Goal: Task Accomplishment & Management: Manage account settings

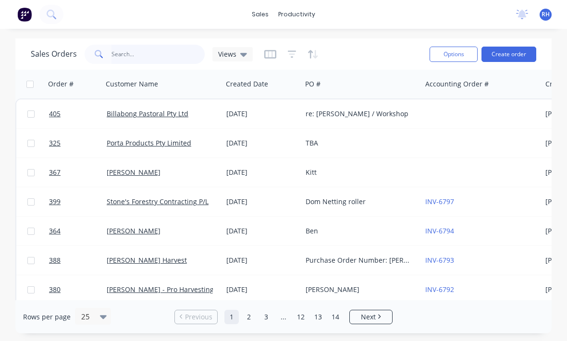
click at [147, 60] on input "text" at bounding box center [159, 54] width 94 height 19
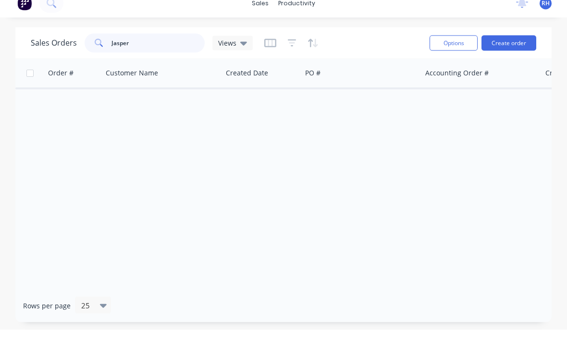
type input "Jasper"
click at [511, 47] on button "Create order" at bounding box center [509, 54] width 55 height 15
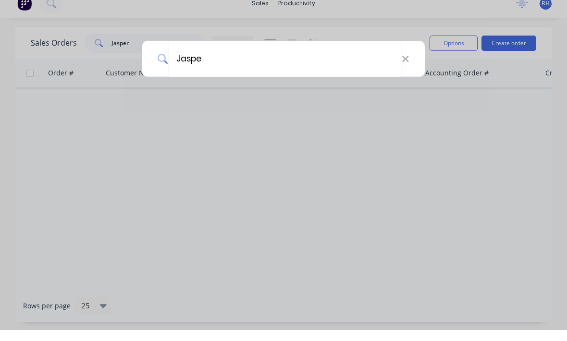
type input "Jasper"
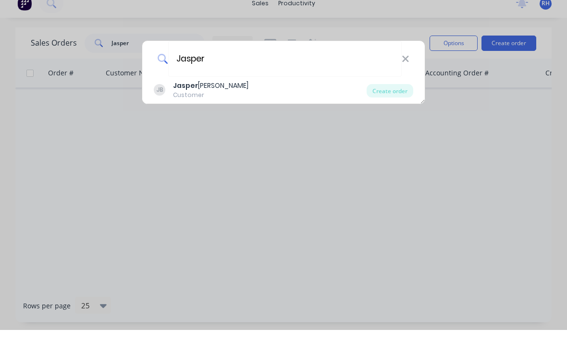
click at [202, 92] on div "Jasper Bruce" at bounding box center [210, 97] width 75 height 10
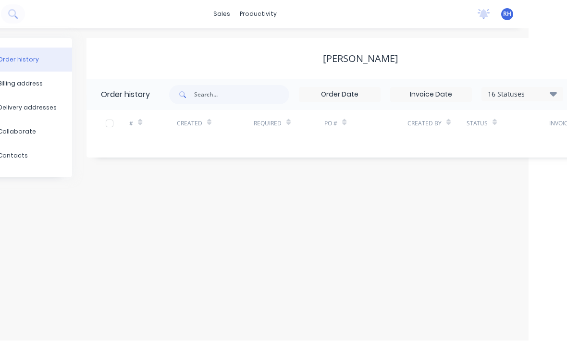
scroll to position [0, 146]
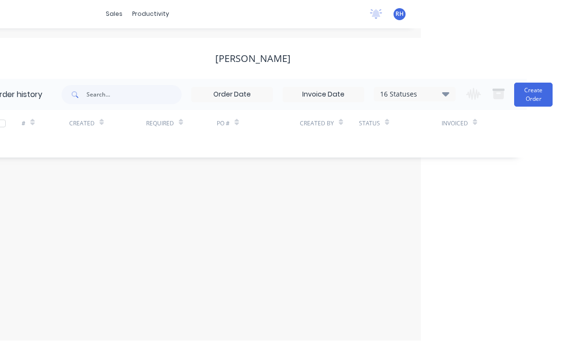
click at [536, 96] on button "Create Order" at bounding box center [533, 95] width 38 height 24
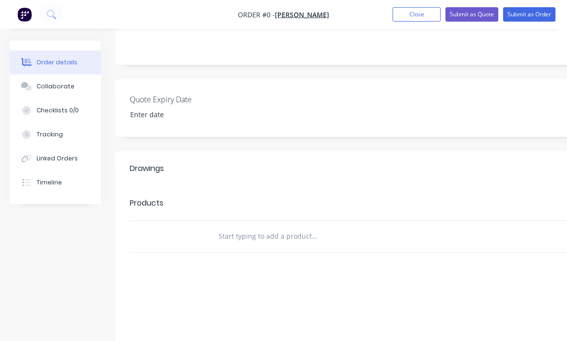
scroll to position [182, 0]
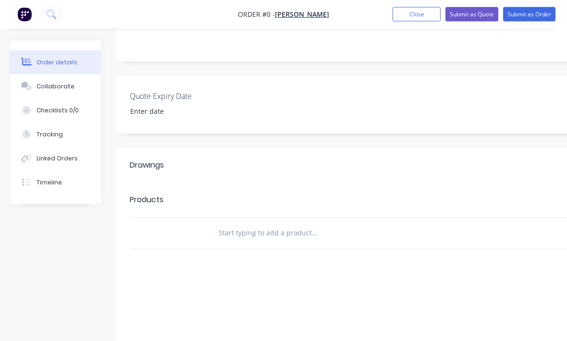
click at [449, 231] on div at bounding box center [355, 233] width 288 height 19
click at [235, 237] on input "text" at bounding box center [314, 233] width 192 height 19
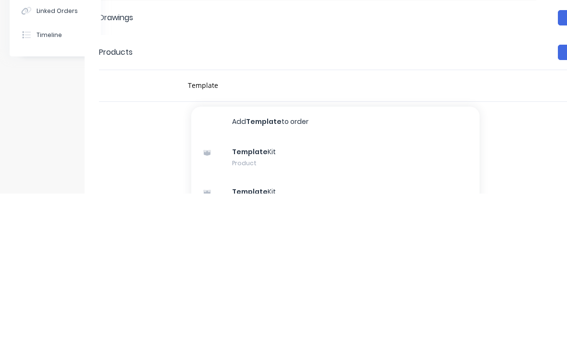
click at [327, 286] on div "Template Kit Product" at bounding box center [335, 306] width 288 height 40
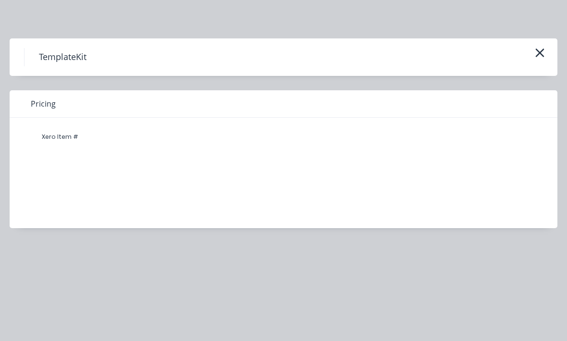
click at [541, 56] on icon "button" at bounding box center [540, 52] width 10 height 13
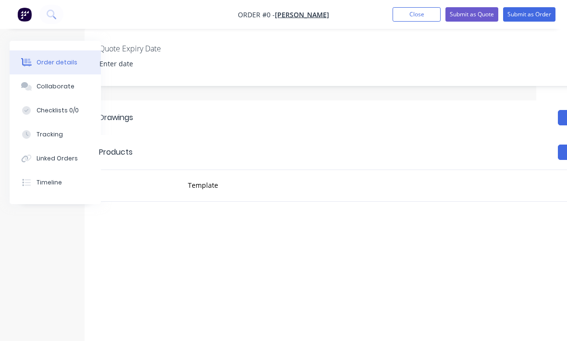
scroll to position [230, 31]
click at [453, 174] on div "Template" at bounding box center [349, 186] width 346 height 31
click at [420, 178] on div "Template" at bounding box center [324, 185] width 288 height 19
click at [226, 186] on input "Template" at bounding box center [283, 185] width 192 height 19
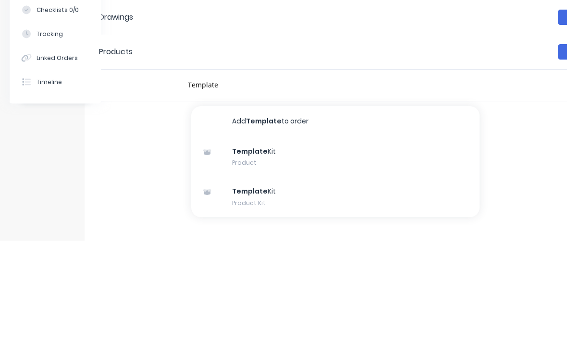
click at [249, 238] on div "Template Kit Product" at bounding box center [335, 258] width 288 height 40
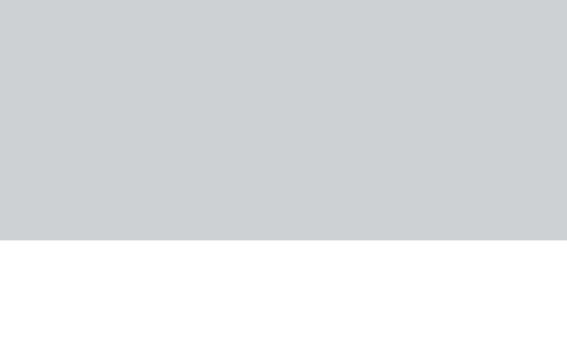
scroll to position [230, 31]
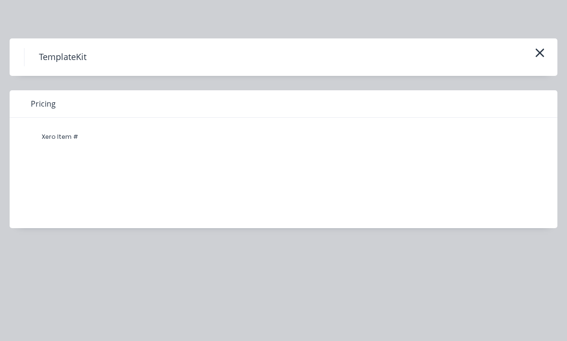
click at [537, 58] on icon "button" at bounding box center [540, 52] width 10 height 13
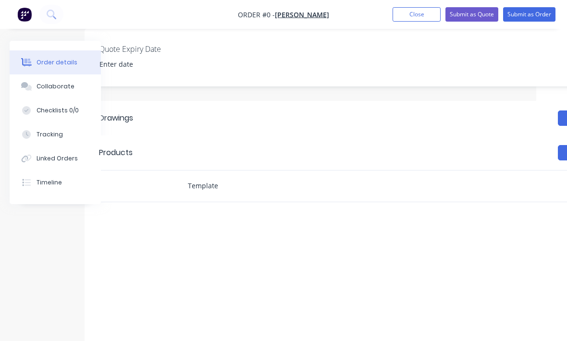
click at [293, 194] on input "Template" at bounding box center [283, 185] width 192 height 19
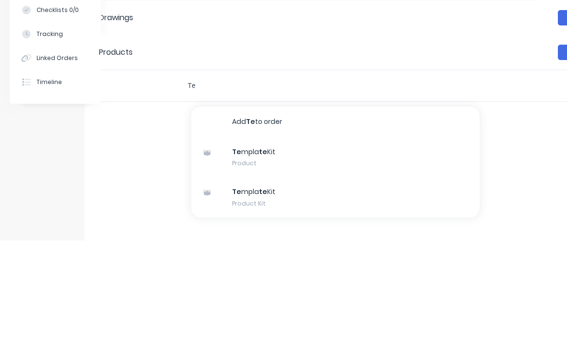
type input "T"
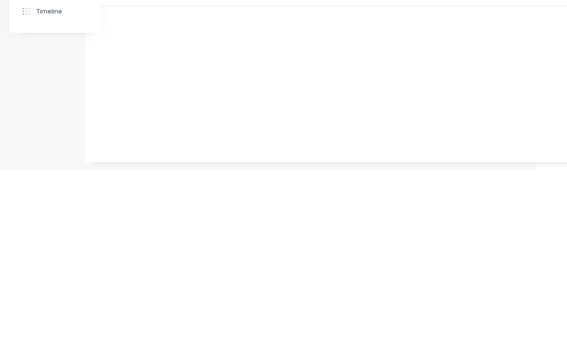
scroll to position [255, 31]
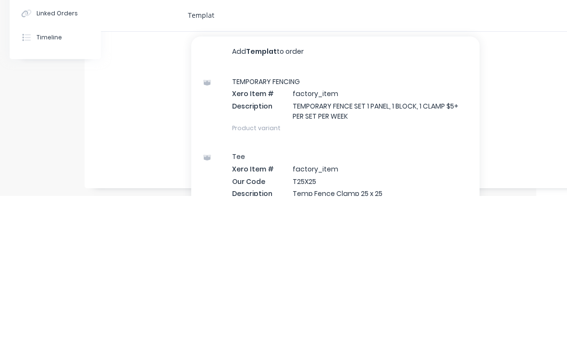
type input "Template"
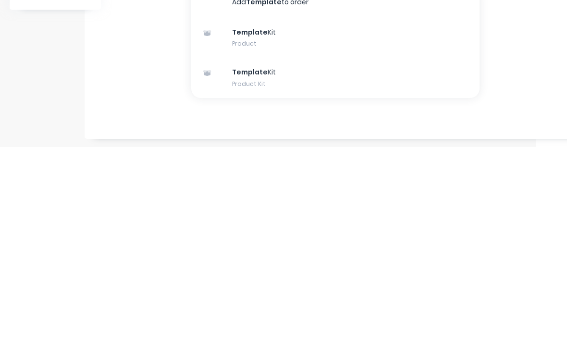
click at [401, 252] on div "Template Kit Product Kit" at bounding box center [335, 272] width 288 height 40
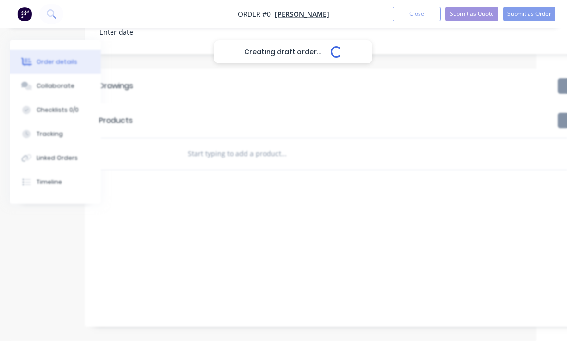
scroll to position [262, 31]
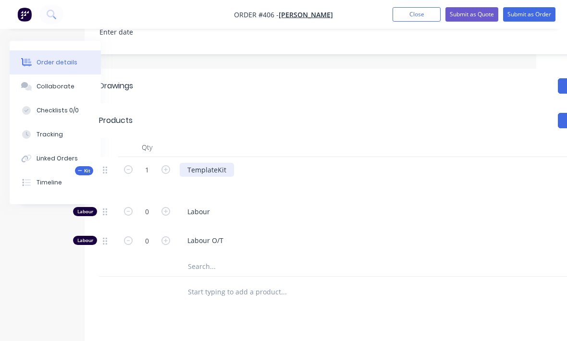
click at [231, 170] on div "TemplateKit" at bounding box center [207, 170] width 54 height 14
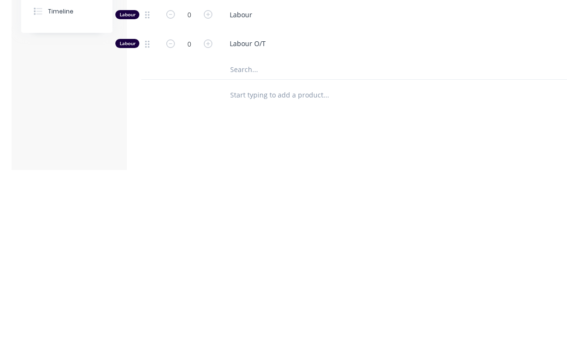
scroll to position [288, 0]
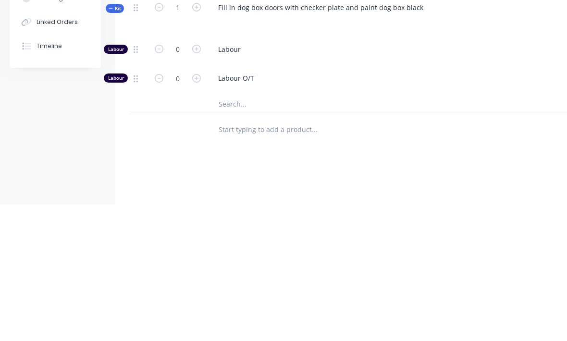
click at [304, 257] on input "text" at bounding box center [314, 266] width 192 height 19
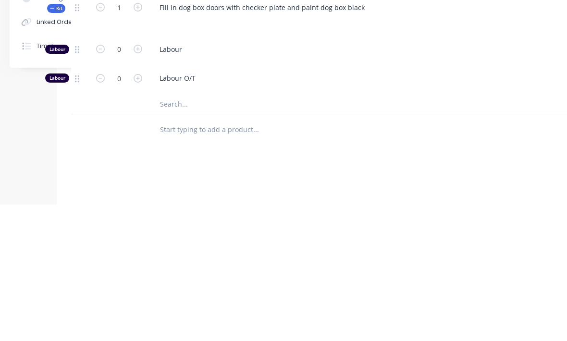
scroll to position [288, 101]
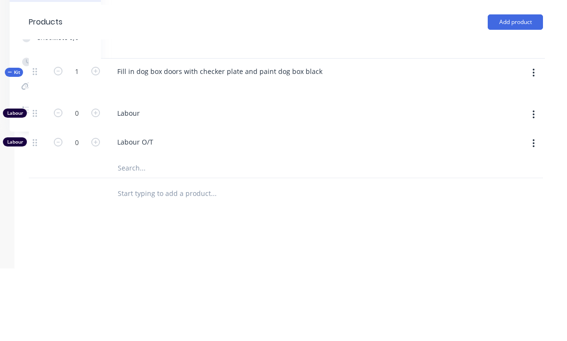
click at [529, 137] on button "button" at bounding box center [534, 145] width 23 height 17
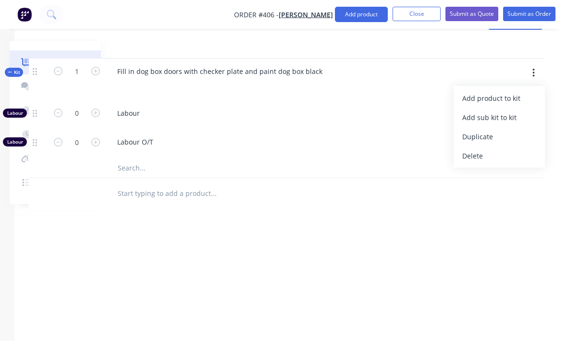
click at [521, 97] on div "Add product to kit" at bounding box center [499, 98] width 74 height 14
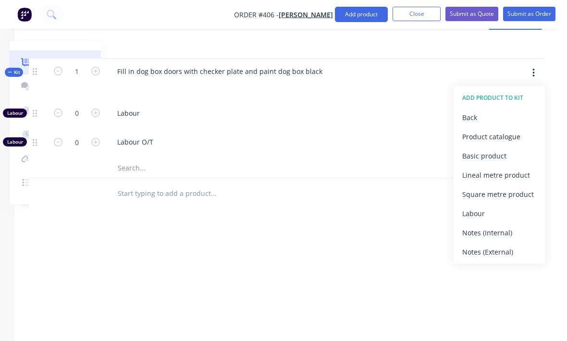
click at [511, 143] on div "Product catalogue" at bounding box center [499, 137] width 74 height 14
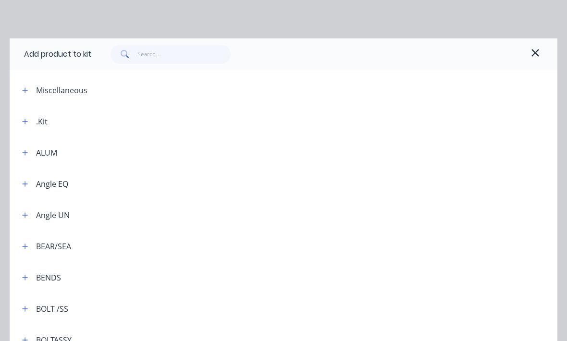
click at [41, 153] on div "ALUM" at bounding box center [46, 153] width 21 height 12
click at [52, 156] on div "ALUM" at bounding box center [46, 153] width 21 height 12
click at [36, 152] on div "ALUM" at bounding box center [35, 153] width 43 height 12
click at [30, 151] on button "button" at bounding box center [25, 153] width 12 height 12
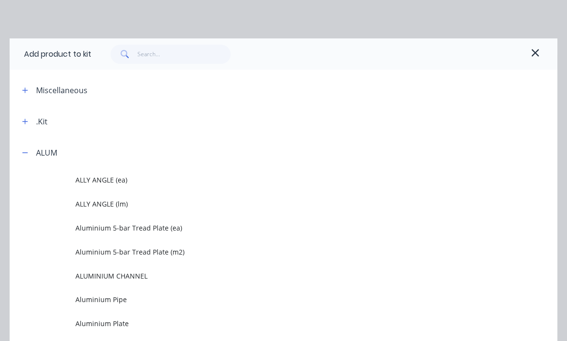
click at [74, 156] on div at bounding box center [307, 153] width 500 height 12
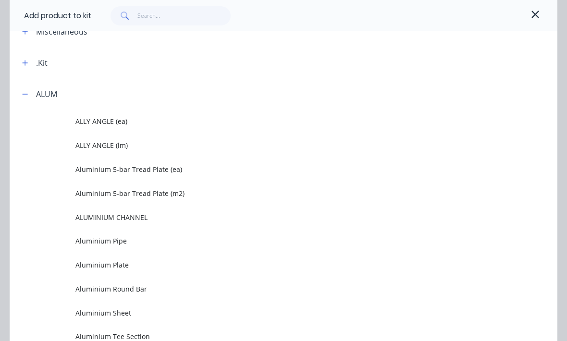
scroll to position [60, 0]
click at [93, 190] on span "Aluminium 5-bar Tread Plate (m2)" at bounding box center [268, 192] width 386 height 10
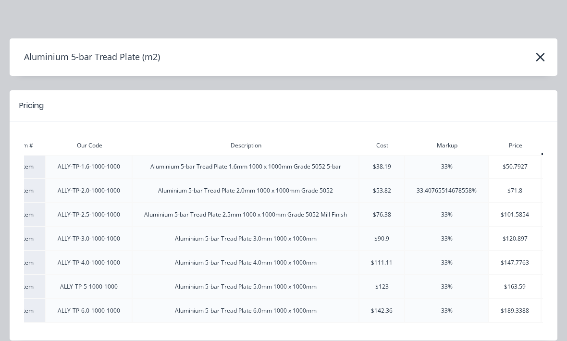
scroll to position [0, 36]
click at [332, 235] on div "Aluminium 5-bar Tread Plate 3.0mm 1000 x 1000mm" at bounding box center [245, 239] width 226 height 9
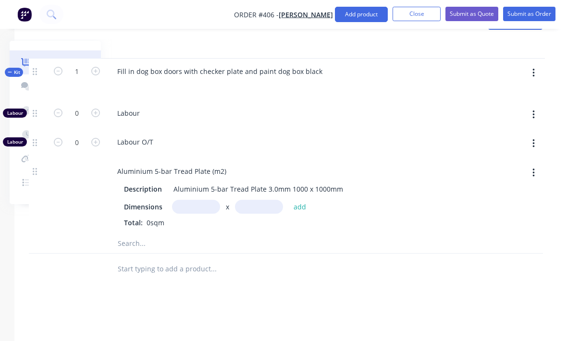
click at [195, 211] on input "text" at bounding box center [196, 207] width 48 height 14
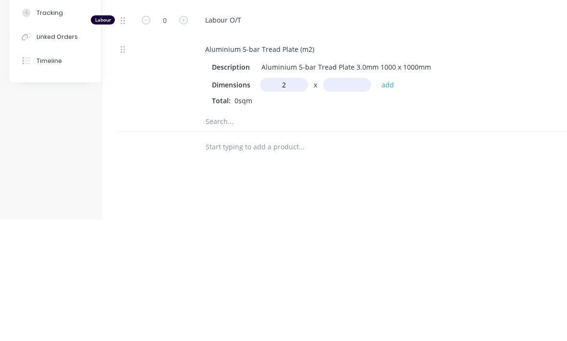
scroll to position [361, 13]
click at [341, 200] on input "text" at bounding box center [347, 207] width 48 height 14
click at [294, 200] on input "2000m" at bounding box center [284, 207] width 48 height 14
click at [341, 200] on input "text" at bounding box center [347, 207] width 48 height 14
type input "2m"
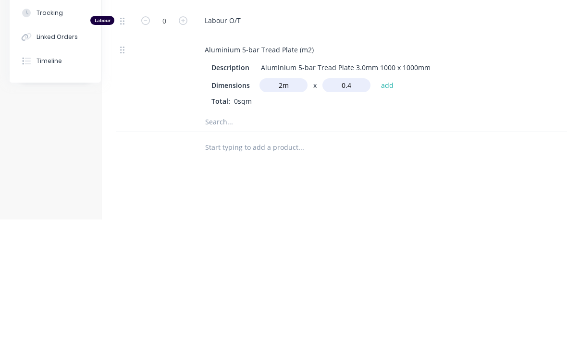
click at [216, 234] on input "text" at bounding box center [301, 243] width 192 height 19
type input "0.4m"
click at [383, 200] on button "add" at bounding box center [387, 206] width 23 height 13
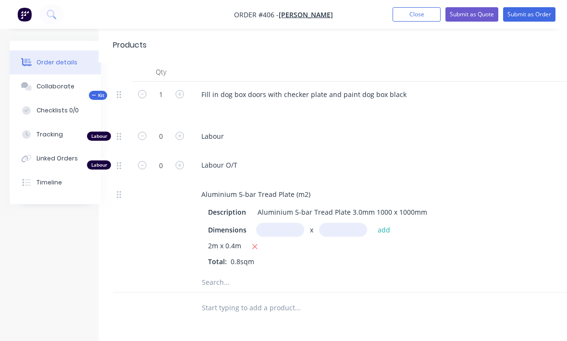
click at [43, 137] on div "Tracking" at bounding box center [50, 134] width 26 height 9
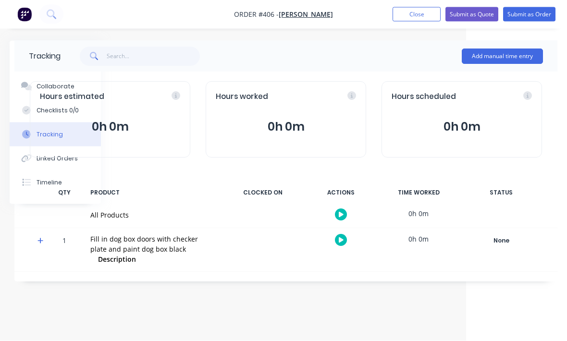
click at [518, 49] on button "Add manual time entry" at bounding box center [502, 56] width 81 height 15
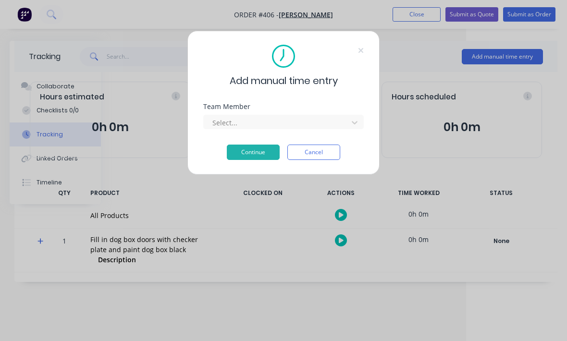
click at [365, 117] on div "Add manual time entry Team Member Select... Continue Cancel" at bounding box center [283, 103] width 192 height 144
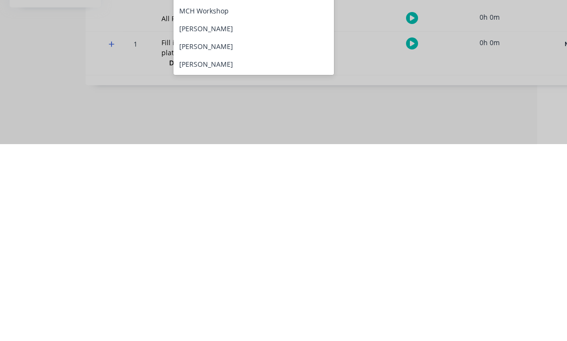
scroll to position [52, 0]
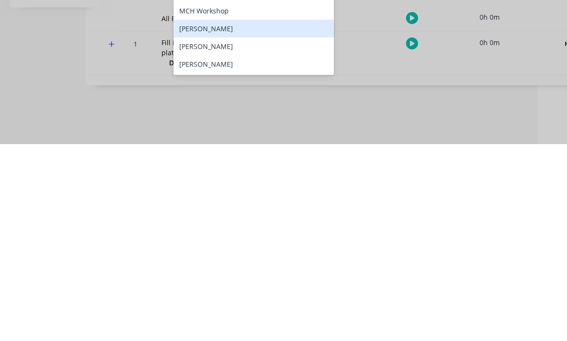
click at [277, 217] on div "[PERSON_NAME]" at bounding box center [254, 226] width 161 height 18
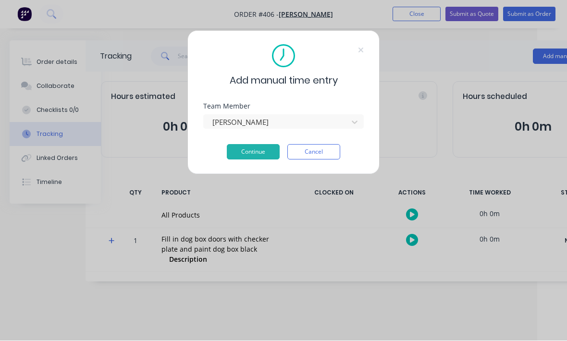
click at [266, 153] on button "Continue" at bounding box center [253, 152] width 53 height 15
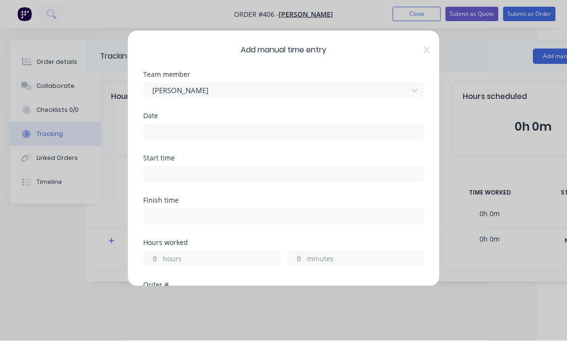
click at [291, 126] on input at bounding box center [284, 132] width 280 height 14
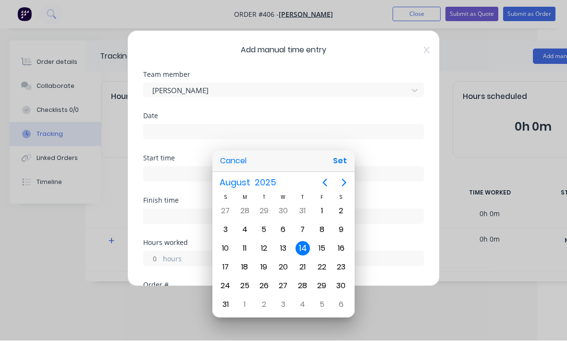
click at [344, 164] on button "Set" at bounding box center [340, 161] width 22 height 17
type input "14/08/2025"
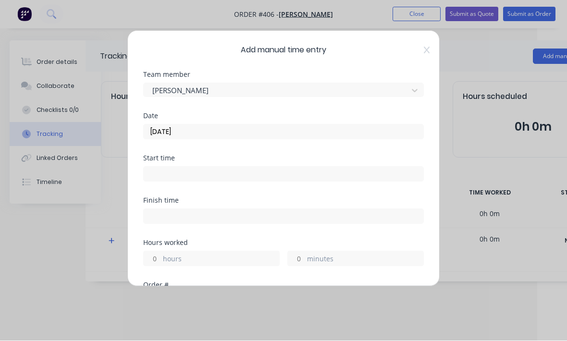
click at [299, 179] on input at bounding box center [284, 174] width 280 height 14
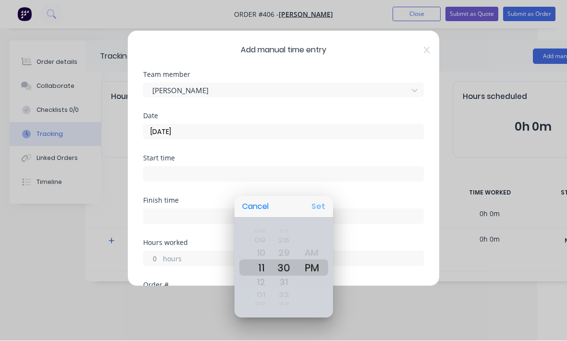
click at [327, 202] on button "Set" at bounding box center [319, 207] width 22 height 17
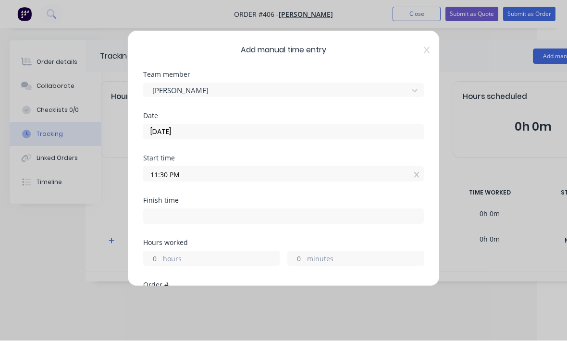
click at [304, 176] on input "11:30 PM" at bounding box center [284, 174] width 280 height 14
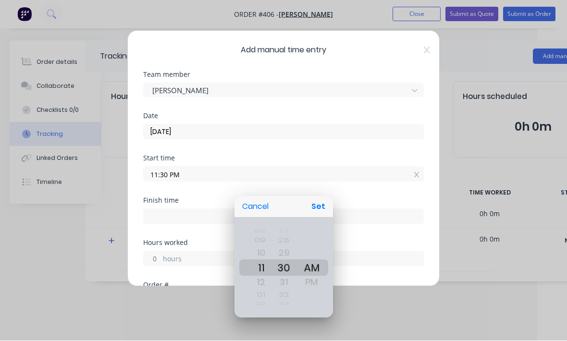
click at [327, 202] on button "Set" at bounding box center [319, 207] width 22 height 17
type input "11:30 AM"
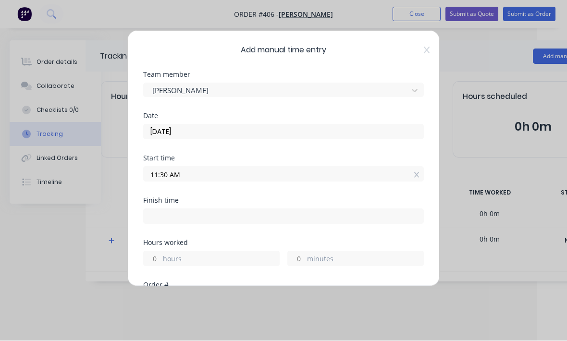
click at [250, 259] on label "hours" at bounding box center [221, 260] width 116 height 12
click at [161, 259] on input "hours" at bounding box center [152, 259] width 17 height 14
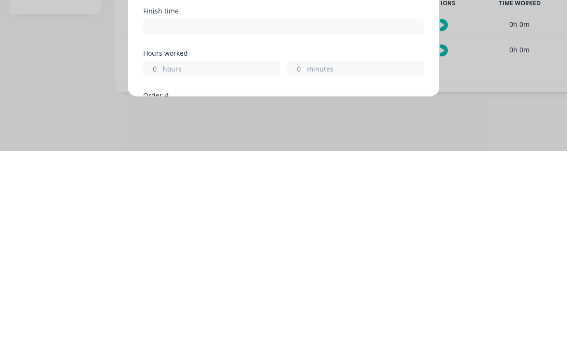
type input "3"
click at [357, 254] on label "minutes" at bounding box center [365, 260] width 116 height 12
click at [305, 252] on input "minutes" at bounding box center [296, 259] width 17 height 14
type input "11:30 AM"
click at [170, 254] on label "hours" at bounding box center [221, 260] width 116 height 12
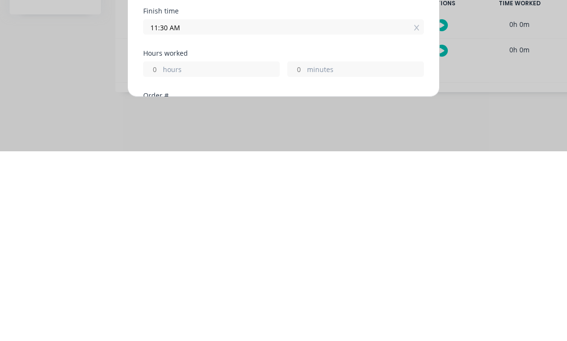
click at [161, 252] on input "hours" at bounding box center [152, 259] width 17 height 14
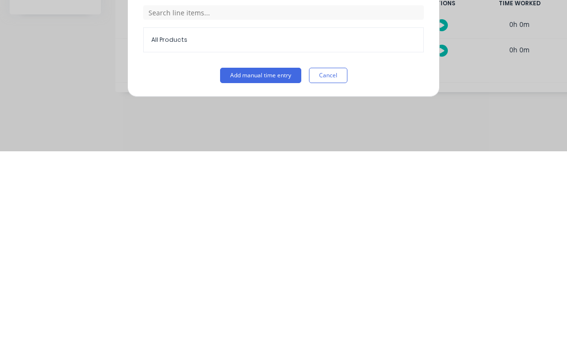
scroll to position [250, 0]
type input "1"
click at [275, 258] on button "Add manual time entry" at bounding box center [260, 265] width 81 height 15
type input "12:30 PM"
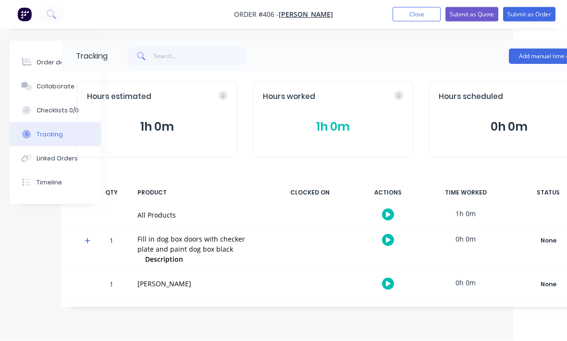
scroll to position [0, 54]
click at [533, 15] on button "Submit as Order" at bounding box center [529, 14] width 52 height 14
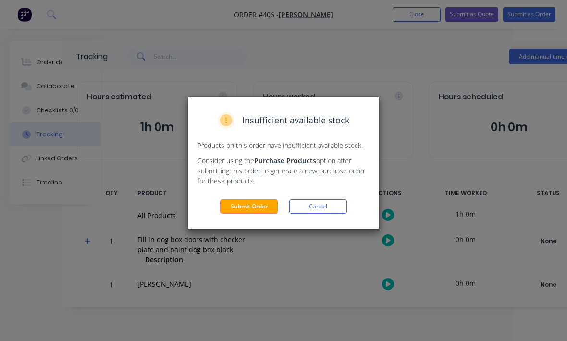
click at [328, 206] on button "Cancel" at bounding box center [318, 206] width 58 height 14
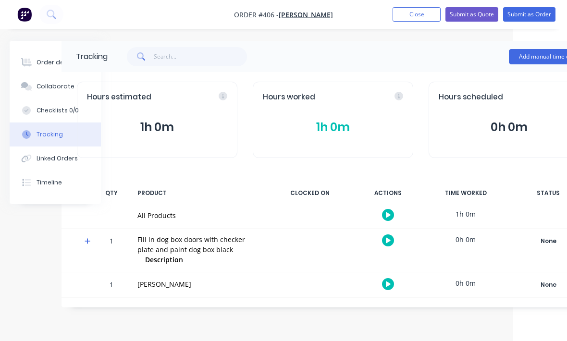
click at [40, 63] on div "Order details" at bounding box center [57, 62] width 41 height 9
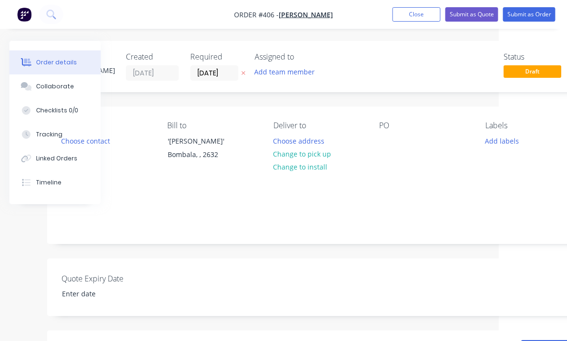
scroll to position [0, 69]
click at [384, 125] on div "PO" at bounding box center [424, 125] width 90 height 9
click at [379, 153] on div "PO" at bounding box center [424, 143] width 90 height 44
click at [384, 129] on div "PO" at bounding box center [424, 125] width 90 height 9
click at [386, 167] on div "Contact Choose contact Bill to 'Corella' Bombala, , 2632 Deliver to Choose addr…" at bounding box center [318, 143] width 543 height 73
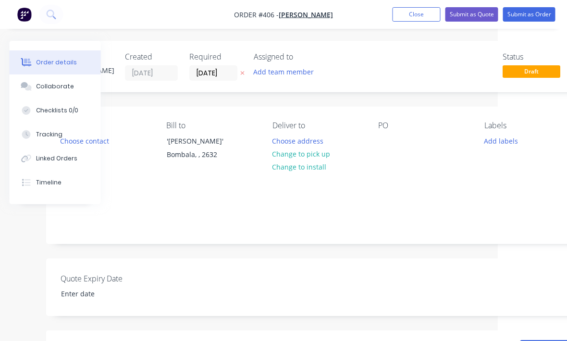
click at [386, 167] on div "Contact Choose contact Bill to 'Corella' Bombala, , 2632 Deliver to Choose addr…" at bounding box center [318, 143] width 543 height 73
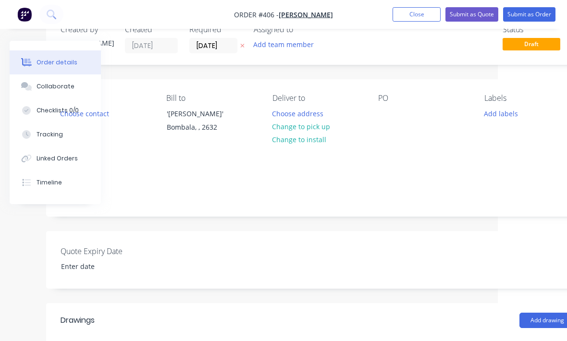
click at [382, 94] on div "PO" at bounding box center [423, 98] width 90 height 9
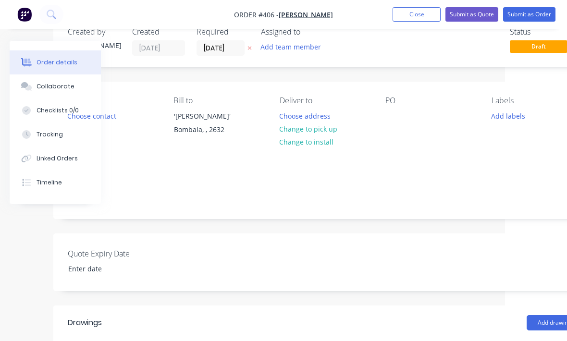
scroll to position [24, 0]
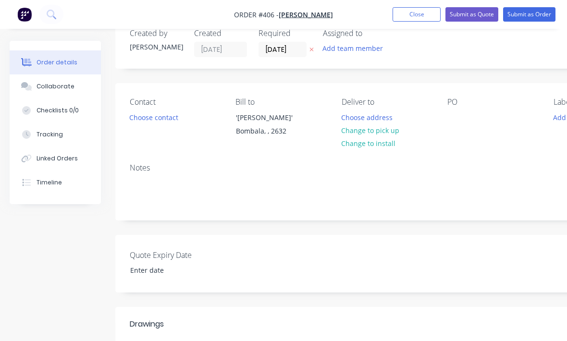
click at [458, 101] on div "PO" at bounding box center [493, 102] width 90 height 9
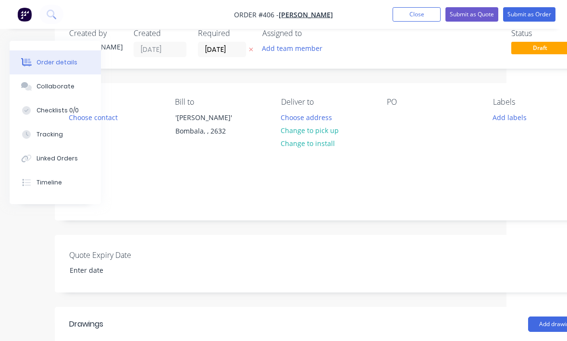
scroll to position [24, 68]
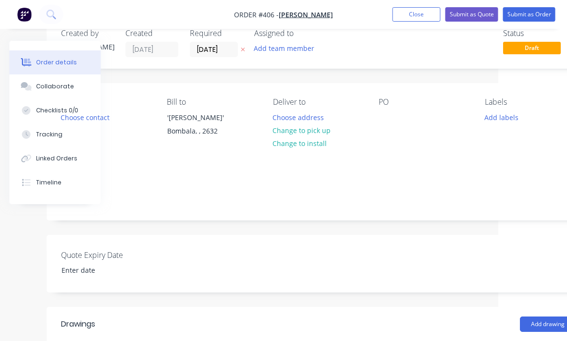
click at [399, 105] on div "PO" at bounding box center [424, 102] width 90 height 9
click at [398, 104] on div "PO" at bounding box center [424, 102] width 90 height 9
click at [404, 119] on div "PO" at bounding box center [424, 120] width 90 height 44
click at [405, 116] on div "PO" at bounding box center [424, 120] width 90 height 44
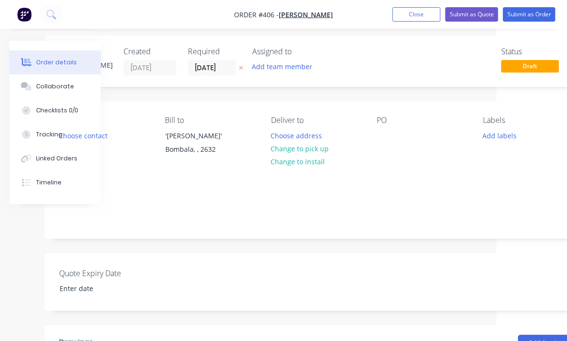
scroll to position [5, 71]
click at [543, 15] on button "Submit as Order" at bounding box center [529, 14] width 52 height 14
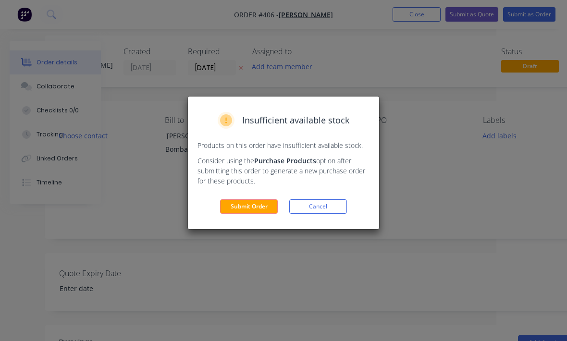
click at [237, 207] on button "Submit Order" at bounding box center [249, 206] width 58 height 14
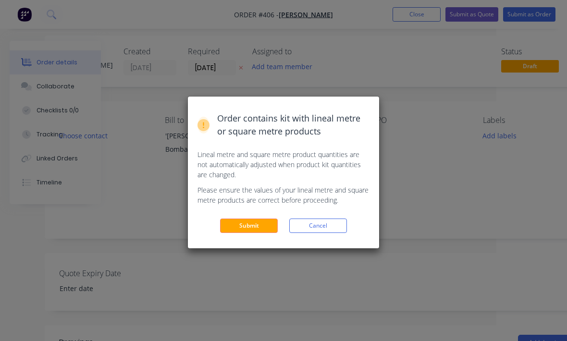
click at [249, 230] on button "Submit" at bounding box center [249, 226] width 58 height 14
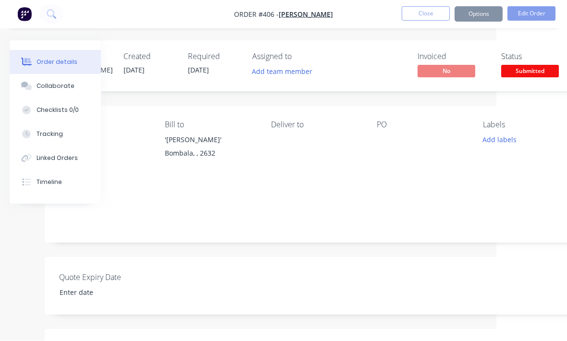
scroll to position [0, 71]
click at [25, 17] on img "button" at bounding box center [24, 14] width 14 height 14
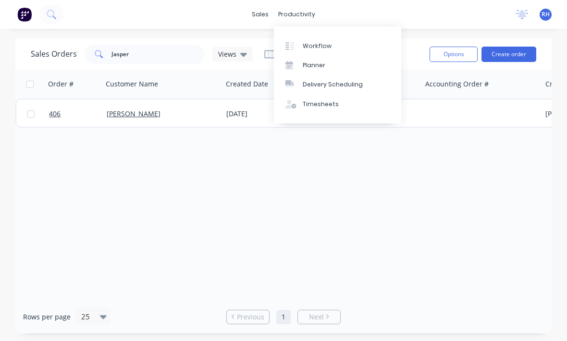
click at [336, 49] on link "Workflow" at bounding box center [337, 45] width 127 height 19
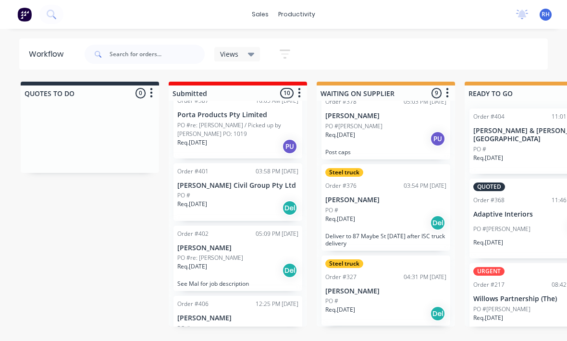
scroll to position [17, 0]
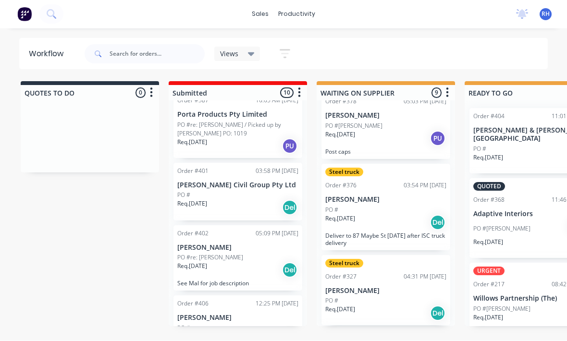
click at [287, 314] on p "Jasper Bruce" at bounding box center [237, 318] width 121 height 8
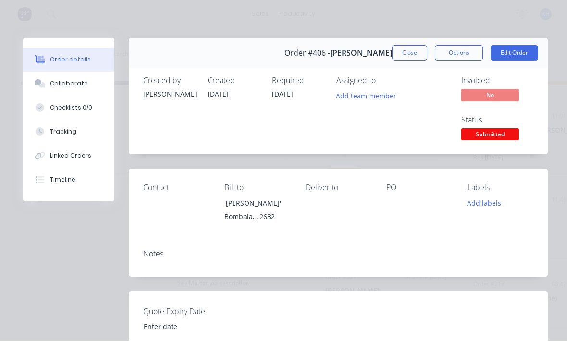
click at [397, 193] on div "PO" at bounding box center [419, 188] width 66 height 9
click at [396, 193] on div "PO" at bounding box center [419, 188] width 66 height 9
click at [401, 193] on div "PO" at bounding box center [419, 206] width 66 height 44
click at [516, 53] on button "Edit Order" at bounding box center [515, 53] width 48 height 15
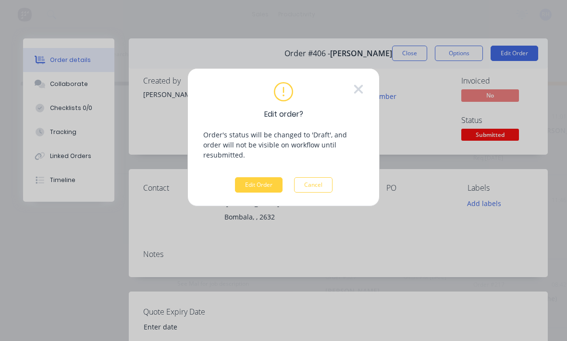
click at [266, 180] on button "Edit Order" at bounding box center [259, 184] width 48 height 15
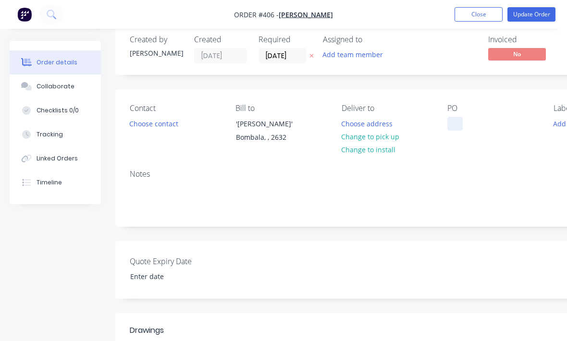
click at [457, 117] on div at bounding box center [455, 124] width 15 height 14
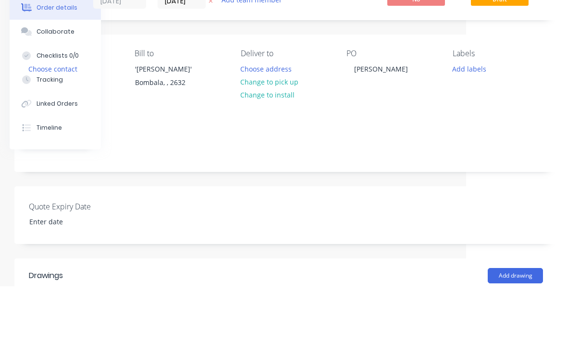
click at [554, 162] on div "Notes" at bounding box center [285, 194] width 543 height 64
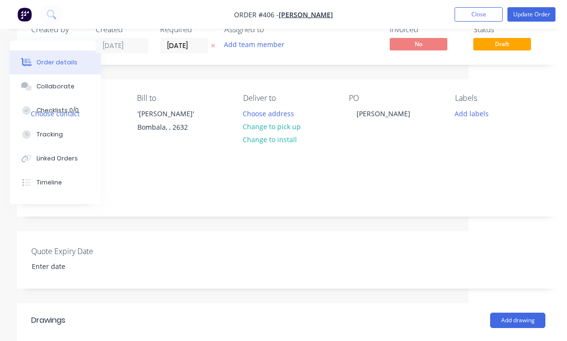
scroll to position [29, 98]
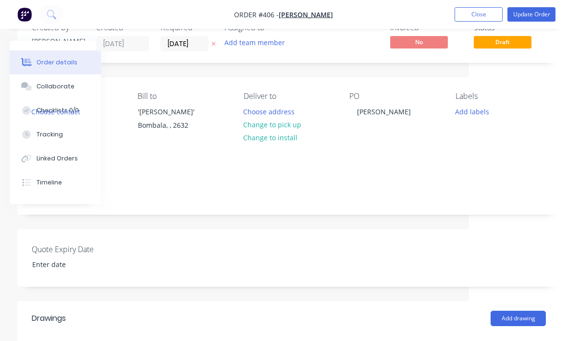
click at [537, 9] on button "Update Order" at bounding box center [532, 14] width 48 height 14
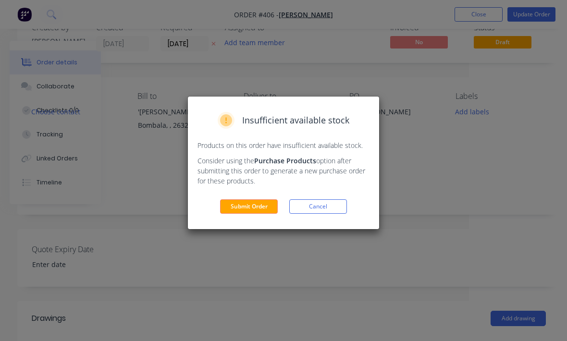
click at [253, 205] on button "Submit Order" at bounding box center [249, 206] width 58 height 14
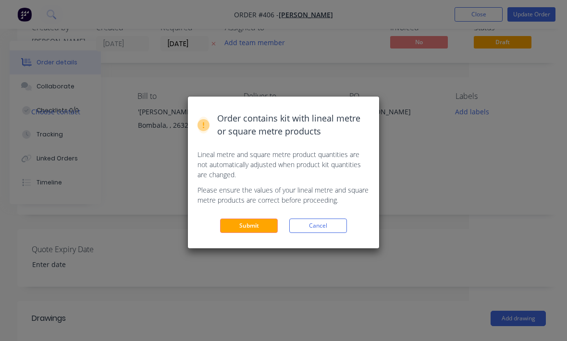
click at [264, 226] on button "Submit" at bounding box center [249, 226] width 58 height 14
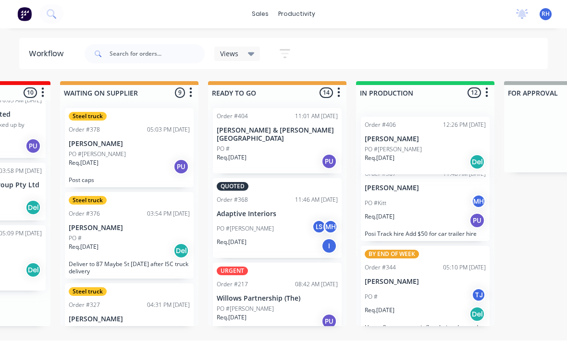
scroll to position [17, 257]
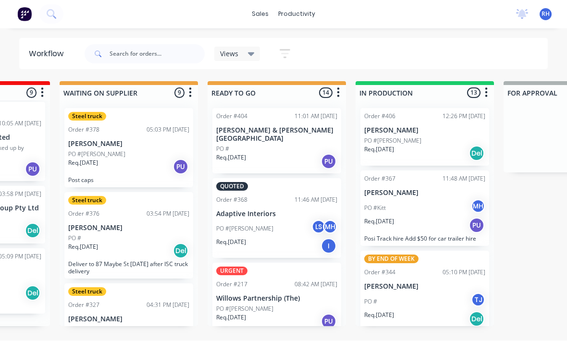
click at [414, 146] on div "Req. 14/08/25 Del" at bounding box center [424, 154] width 121 height 16
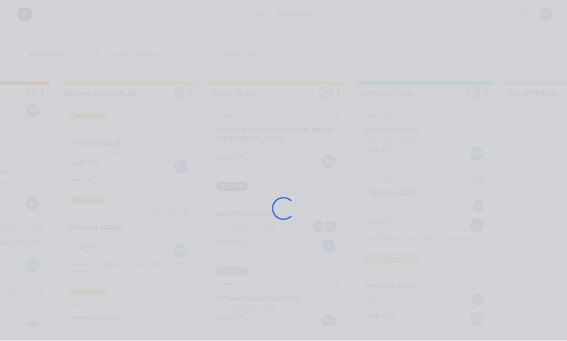
scroll to position [437, 0]
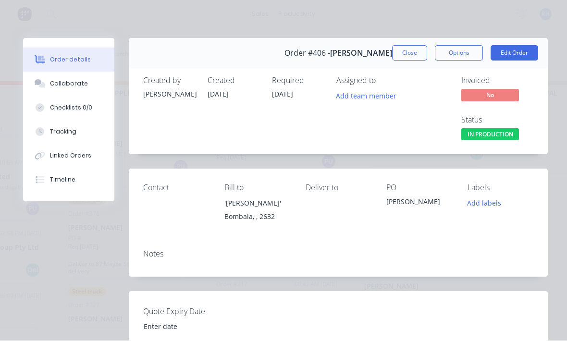
click at [519, 43] on div "Order #406 - Jasper Bruce Close Options Edit Order" at bounding box center [338, 53] width 419 height 30
click at [198, 258] on div "Notes" at bounding box center [338, 254] width 390 height 9
click at [521, 53] on button "Edit Order" at bounding box center [515, 53] width 48 height 15
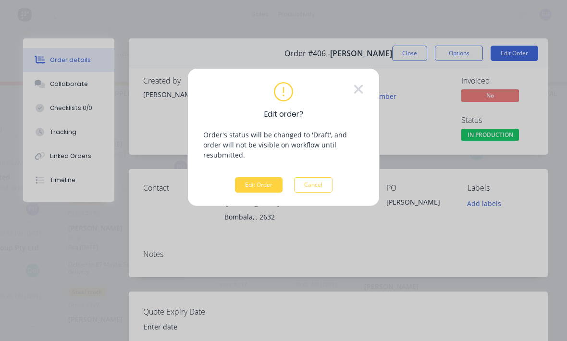
click at [261, 181] on button "Edit Order" at bounding box center [259, 184] width 48 height 15
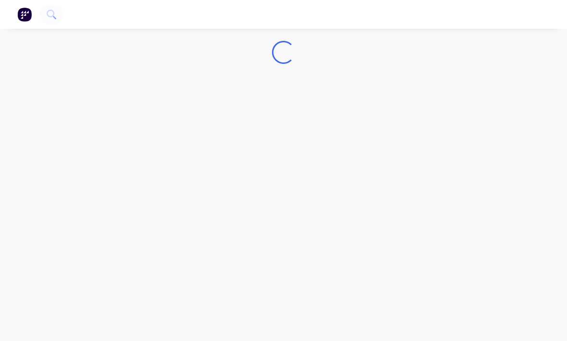
scroll to position [17, 0]
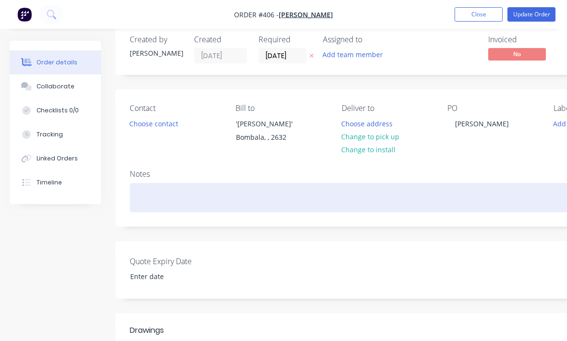
click at [231, 212] on div at bounding box center [387, 197] width 514 height 29
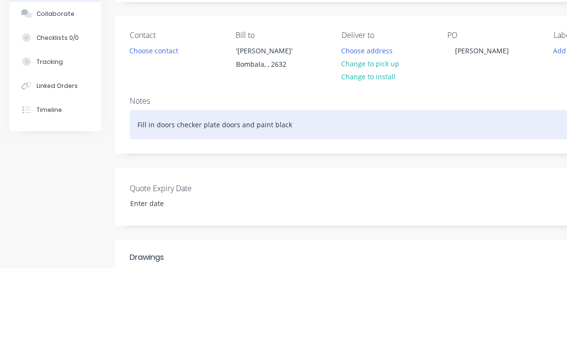
click at [205, 183] on div "Fill in doors checker plate doors and paint black" at bounding box center [387, 197] width 514 height 29
click at [174, 183] on div "Fill in doors checker plate doors and paint black" at bounding box center [387, 197] width 514 height 29
click at [250, 183] on div "Fill in doors with checker plate doors and paint black" at bounding box center [387, 197] width 514 height 29
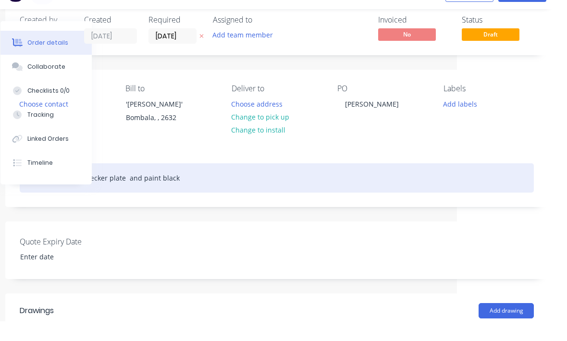
scroll to position [0, 101]
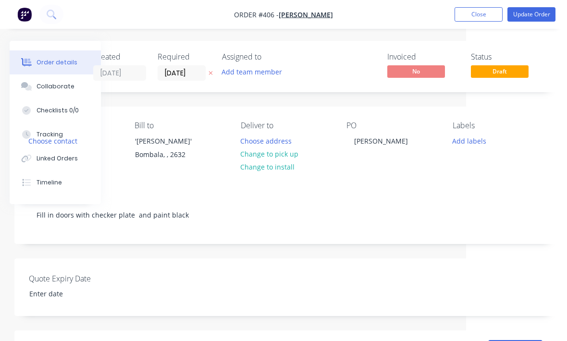
click at [538, 17] on button "Update Order" at bounding box center [532, 14] width 48 height 14
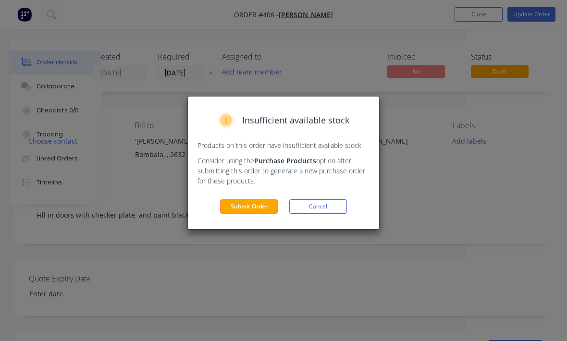
click at [257, 204] on button "Submit Order" at bounding box center [249, 206] width 58 height 14
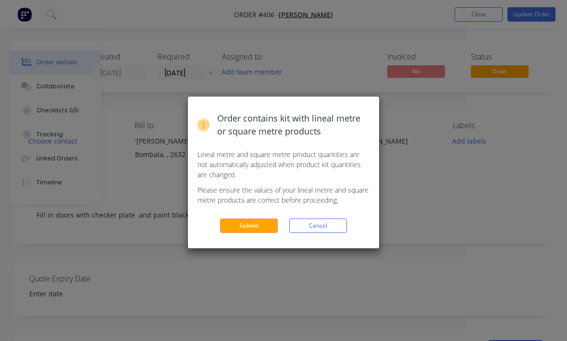
click at [238, 225] on button "Submit" at bounding box center [249, 226] width 58 height 14
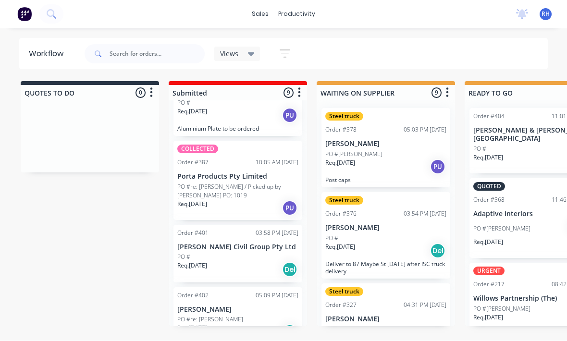
scroll to position [437, 0]
click at [248, 307] on p "Joe Bobbin" at bounding box center [237, 311] width 121 height 8
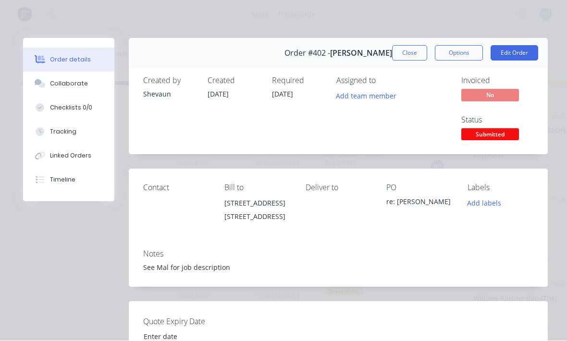
scroll to position [0, 0]
click at [406, 55] on button "Close" at bounding box center [409, 53] width 35 height 15
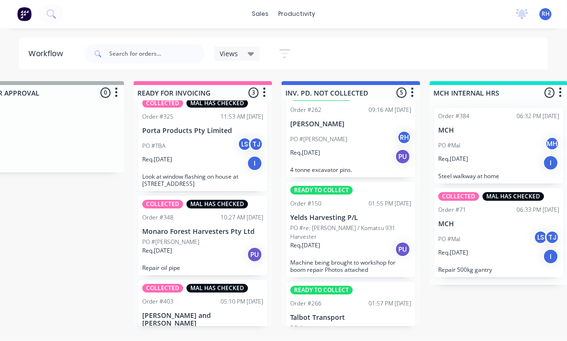
scroll to position [17, 775]
click at [502, 155] on div "Req. 12/08/25 I" at bounding box center [498, 163] width 121 height 16
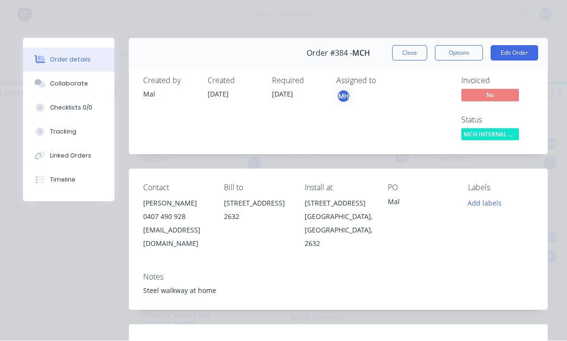
scroll to position [0, 0]
click at [417, 54] on button "Close" at bounding box center [409, 53] width 35 height 15
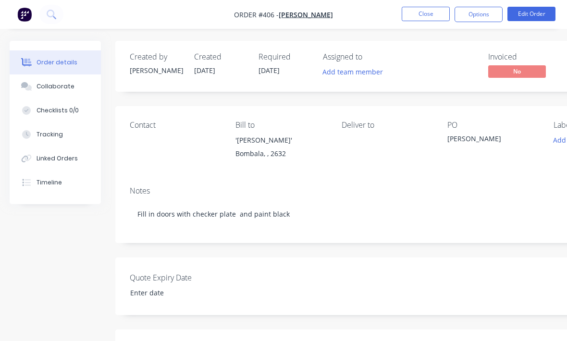
click at [431, 10] on button "Close" at bounding box center [426, 14] width 48 height 14
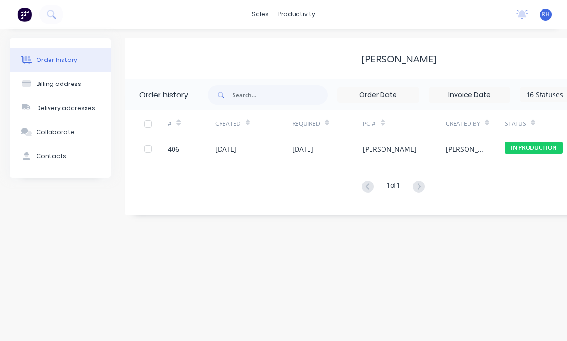
click at [20, 12] on img at bounding box center [24, 14] width 14 height 14
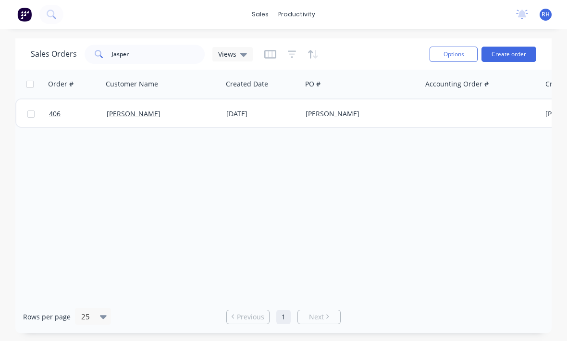
click at [15, 18] on button at bounding box center [24, 14] width 20 height 19
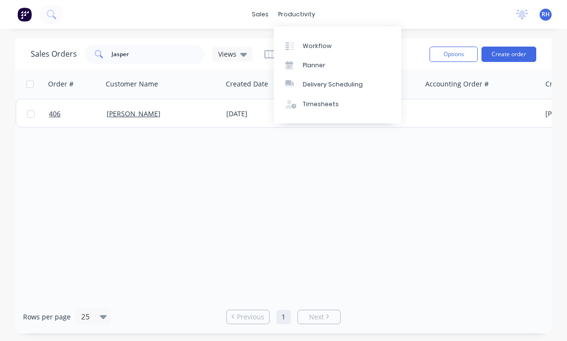
click at [325, 43] on div "Workflow" at bounding box center [317, 46] width 29 height 9
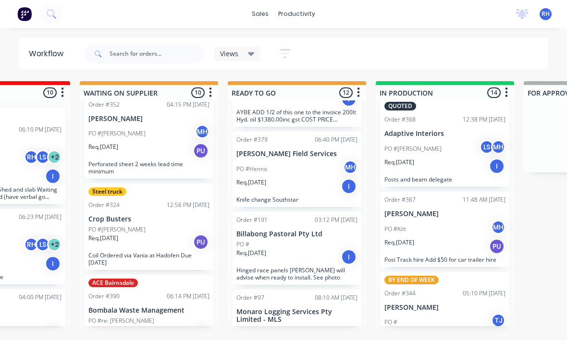
scroll to position [11, 0]
click at [455, 164] on div "Req. 11/08/25 I" at bounding box center [445, 166] width 121 height 16
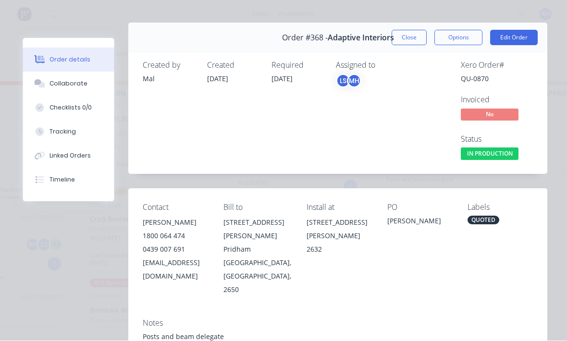
scroll to position [20, 0]
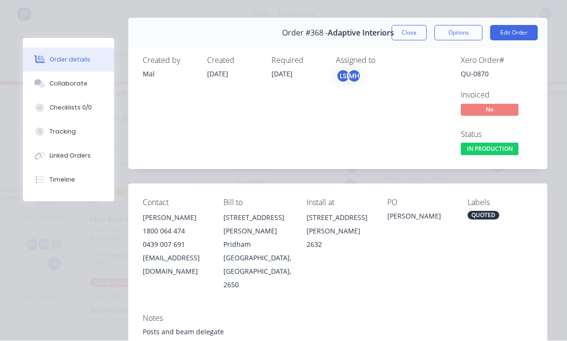
click at [41, 125] on button "Tracking" at bounding box center [68, 132] width 91 height 24
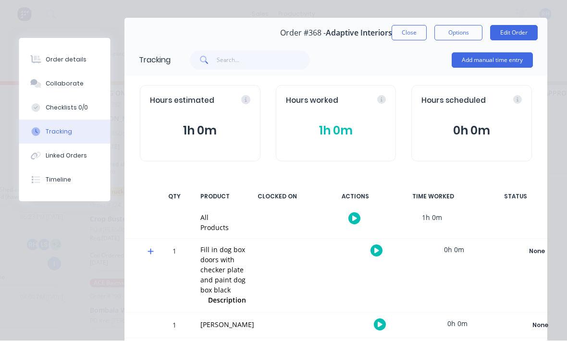
scroll to position [3, 236]
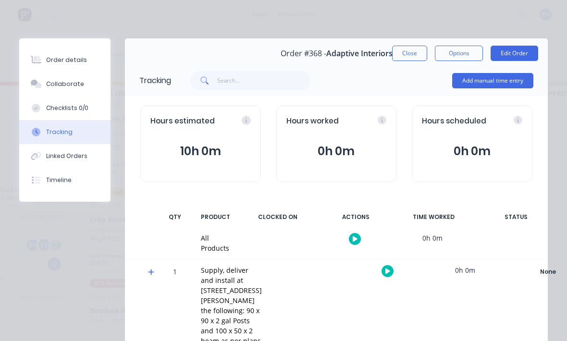
click at [506, 84] on button "Add manual time entry" at bounding box center [492, 80] width 81 height 15
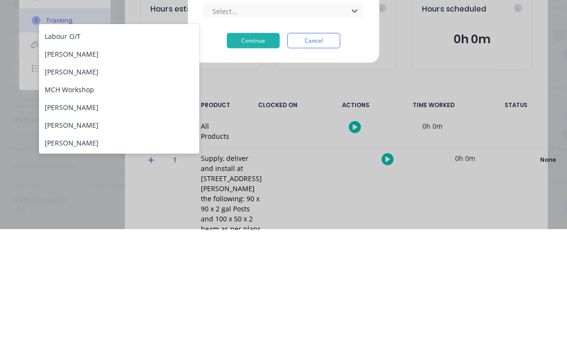
scroll to position [52, 0]
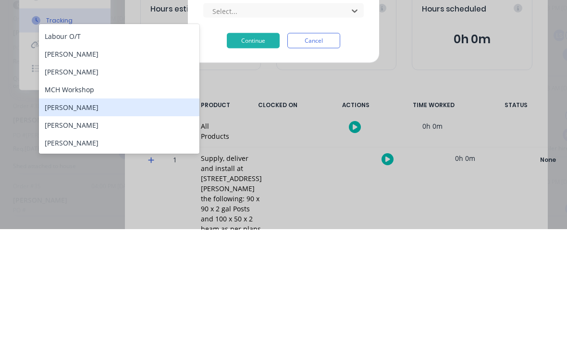
click at [117, 211] on div "[PERSON_NAME]" at bounding box center [119, 220] width 161 height 18
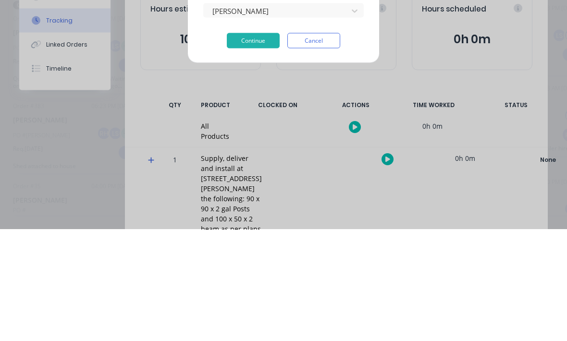
scroll to position [17, 164]
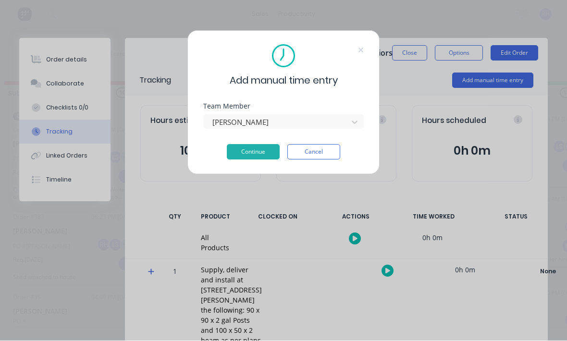
click at [247, 159] on button "Continue" at bounding box center [253, 152] width 53 height 15
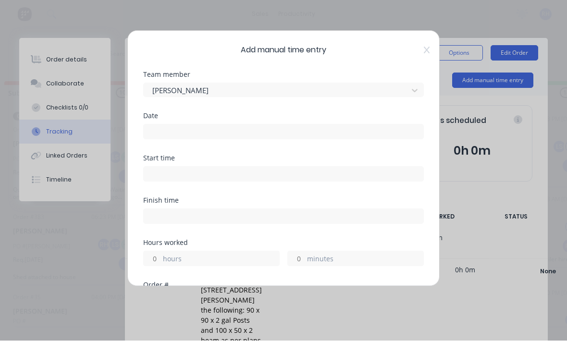
click at [290, 125] on input at bounding box center [284, 132] width 280 height 14
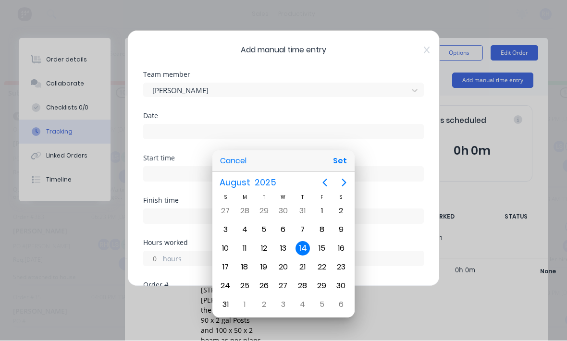
click at [343, 163] on button "Set" at bounding box center [340, 161] width 22 height 17
type input "14/08/2025"
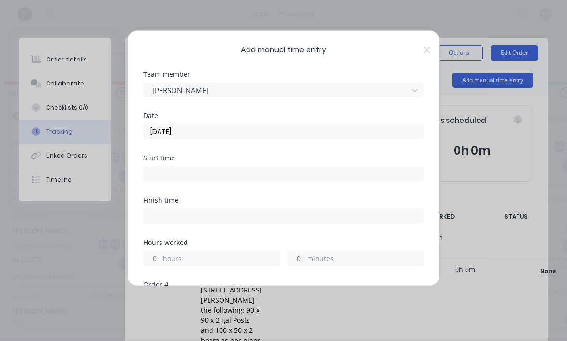
click at [282, 176] on input at bounding box center [284, 174] width 280 height 14
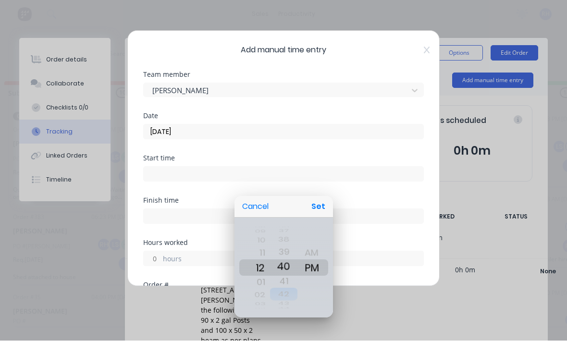
click at [288, 293] on div "42" at bounding box center [284, 294] width 28 height 13
click at [312, 201] on button "Set" at bounding box center [319, 207] width 22 height 17
type input "12:40 PM"
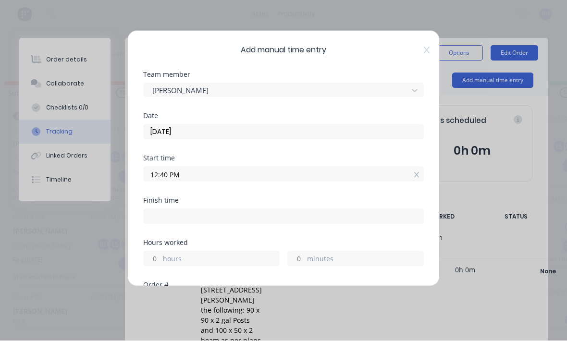
click at [282, 207] on div at bounding box center [283, 216] width 281 height 18
click at [285, 221] on input at bounding box center [284, 217] width 280 height 14
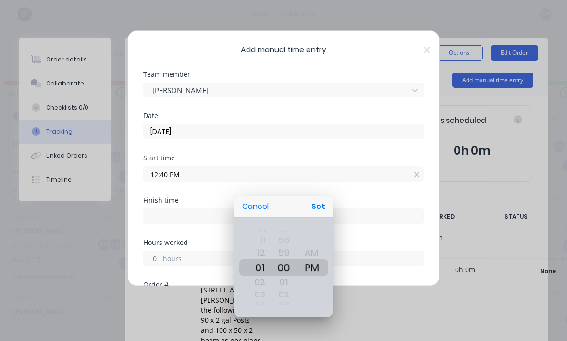
click at [319, 203] on button "Set" at bounding box center [319, 207] width 22 height 17
type input "01:00 PM"
type input "0"
type input "19"
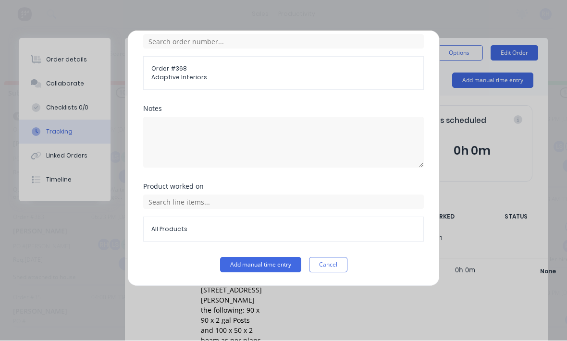
scroll to position [259, 0]
click at [271, 267] on button "Add manual time entry" at bounding box center [260, 265] width 81 height 15
